Goal: Information Seeking & Learning: Learn about a topic

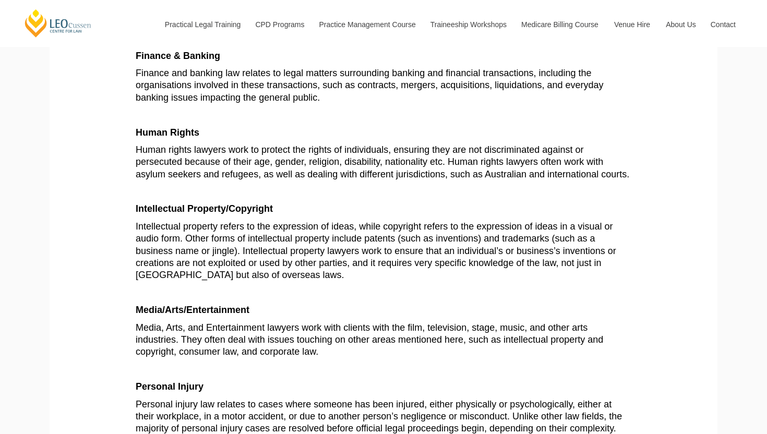
scroll to position [1328, 0]
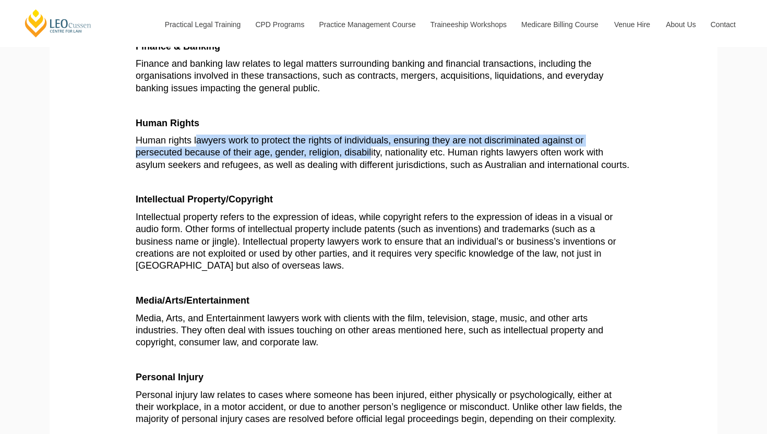
drag, startPoint x: 198, startPoint y: 152, endPoint x: 371, endPoint y: 160, distance: 173.9
click at [371, 160] on span "Human rights lawyers work to protect the rights of individuals, ensuring they a…" at bounding box center [383, 152] width 494 height 35
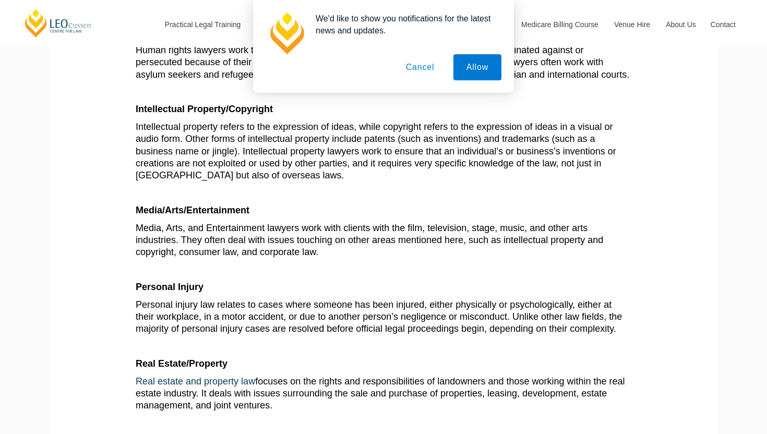
scroll to position [1426, 0]
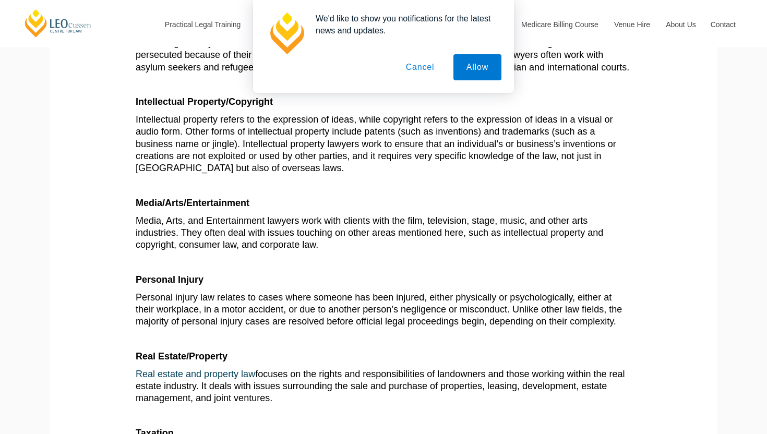
click at [425, 63] on button "Cancel" at bounding box center [420, 67] width 55 height 26
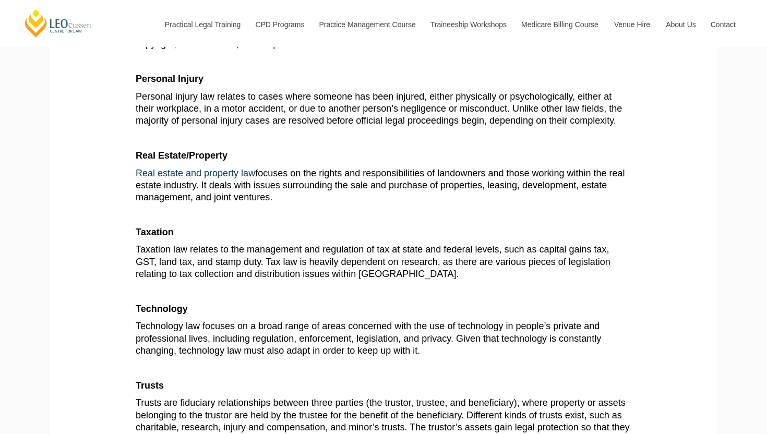
scroll to position [1630, 0]
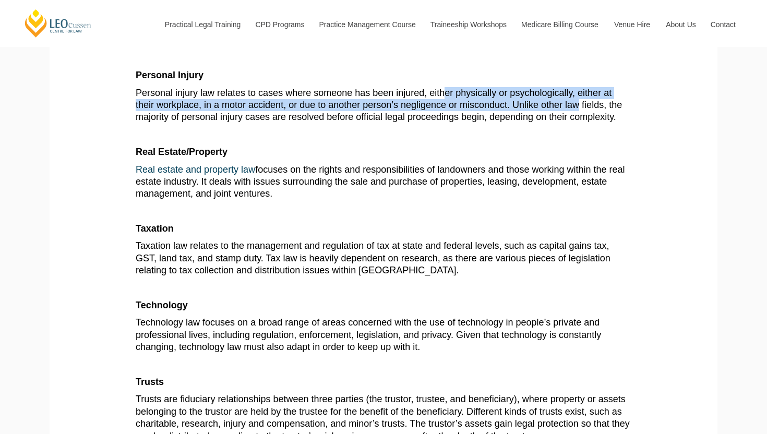
drag, startPoint x: 444, startPoint y: 119, endPoint x: 584, endPoint y: 129, distance: 140.1
click at [584, 123] on span "Personal injury law relates to cases where someone has been injured, either phy…" at bounding box center [379, 105] width 486 height 35
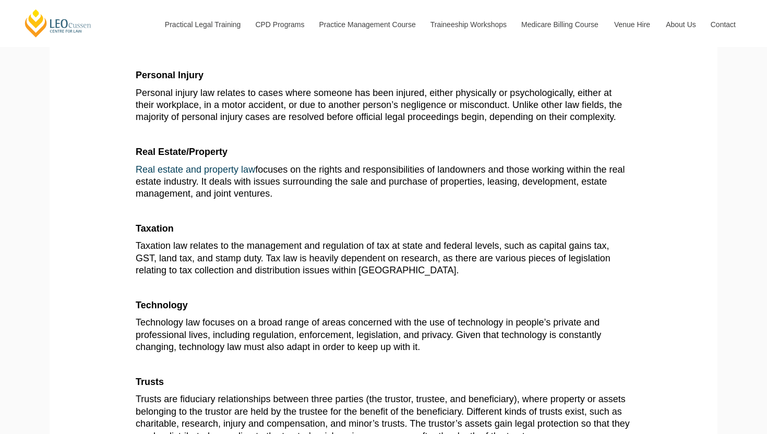
click at [399, 123] on span "Personal injury law relates to cases where someone has been injured, either phy…" at bounding box center [379, 105] width 486 height 35
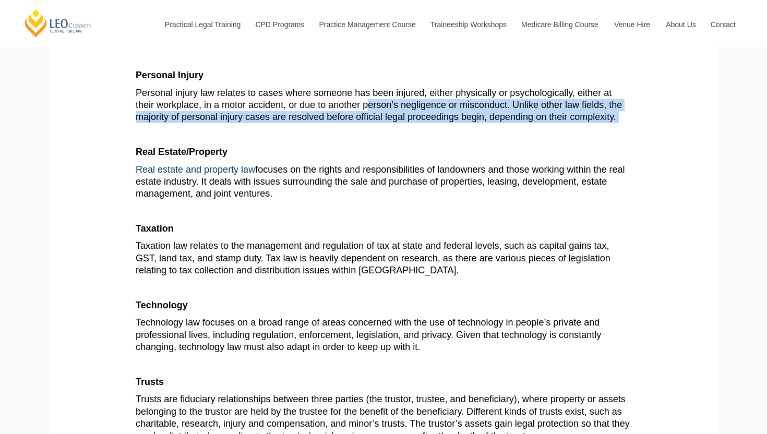
drag, startPoint x: 371, startPoint y: 135, endPoint x: 548, endPoint y: 151, distance: 177.1
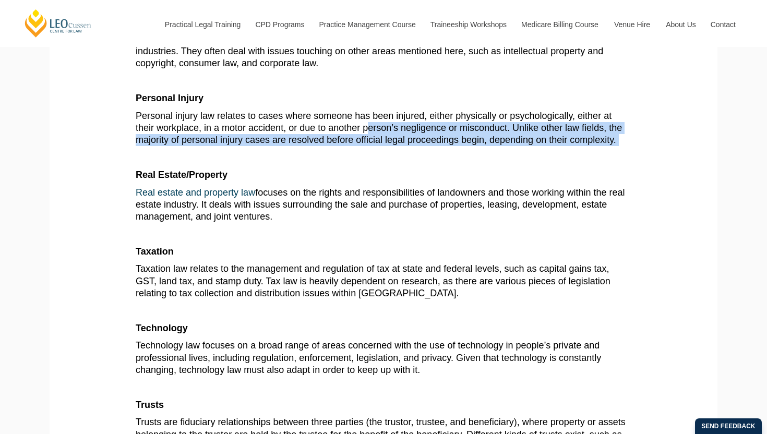
scroll to position [1564, 0]
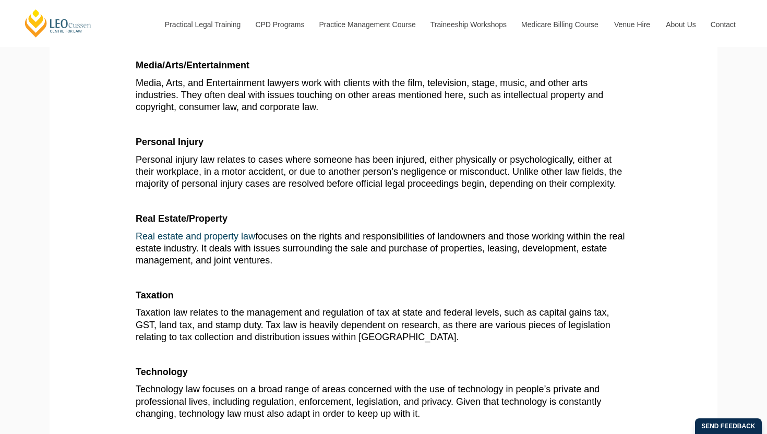
click at [548, 131] on p at bounding box center [384, 125] width 496 height 12
